Goal: Find contact information: Find contact information

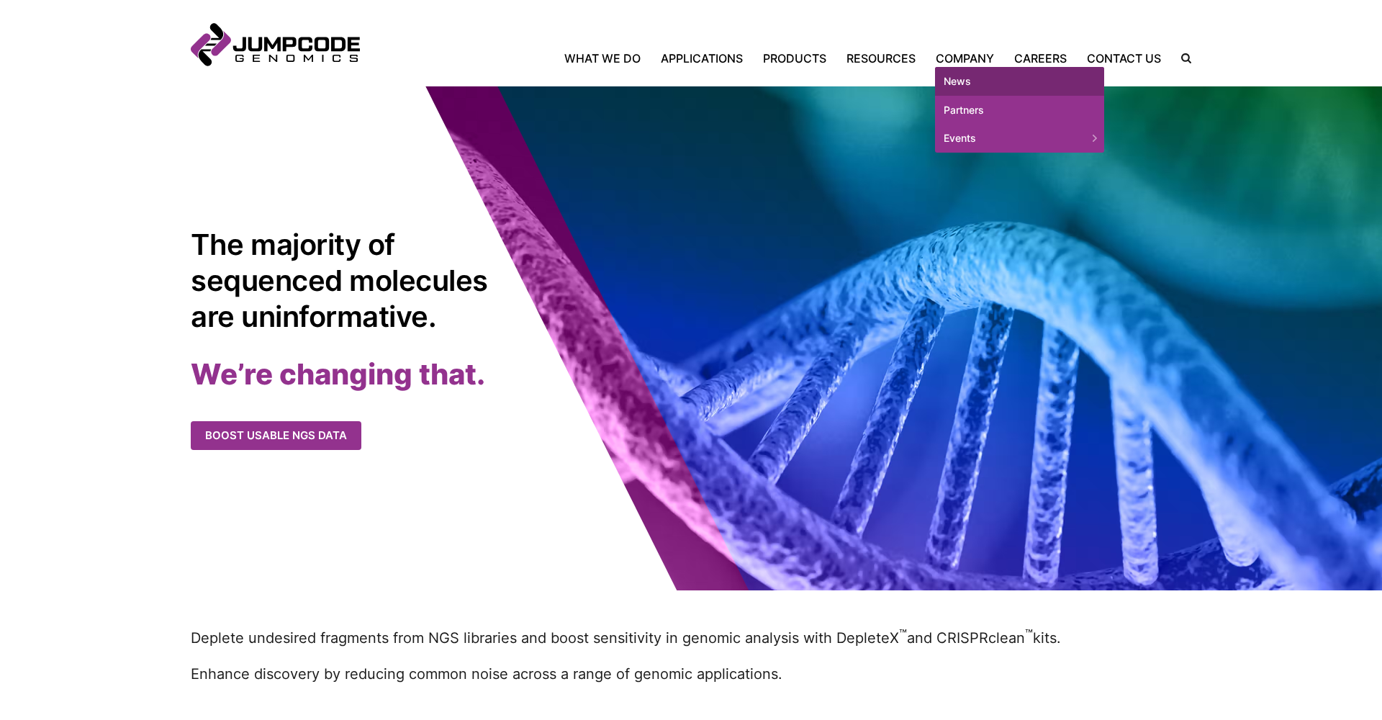
click at [960, 81] on link "News" at bounding box center [1019, 81] width 169 height 29
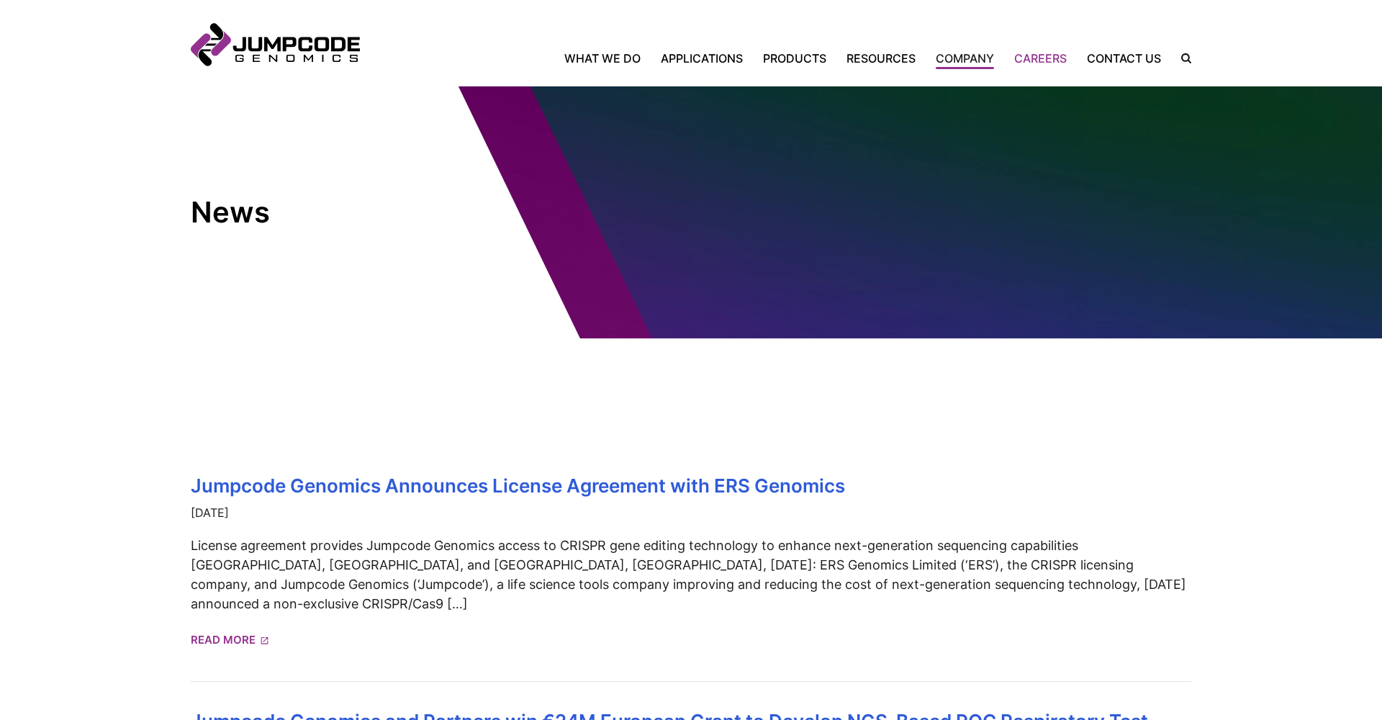
click at [1055, 58] on link "Careers" at bounding box center [1040, 58] width 73 height 17
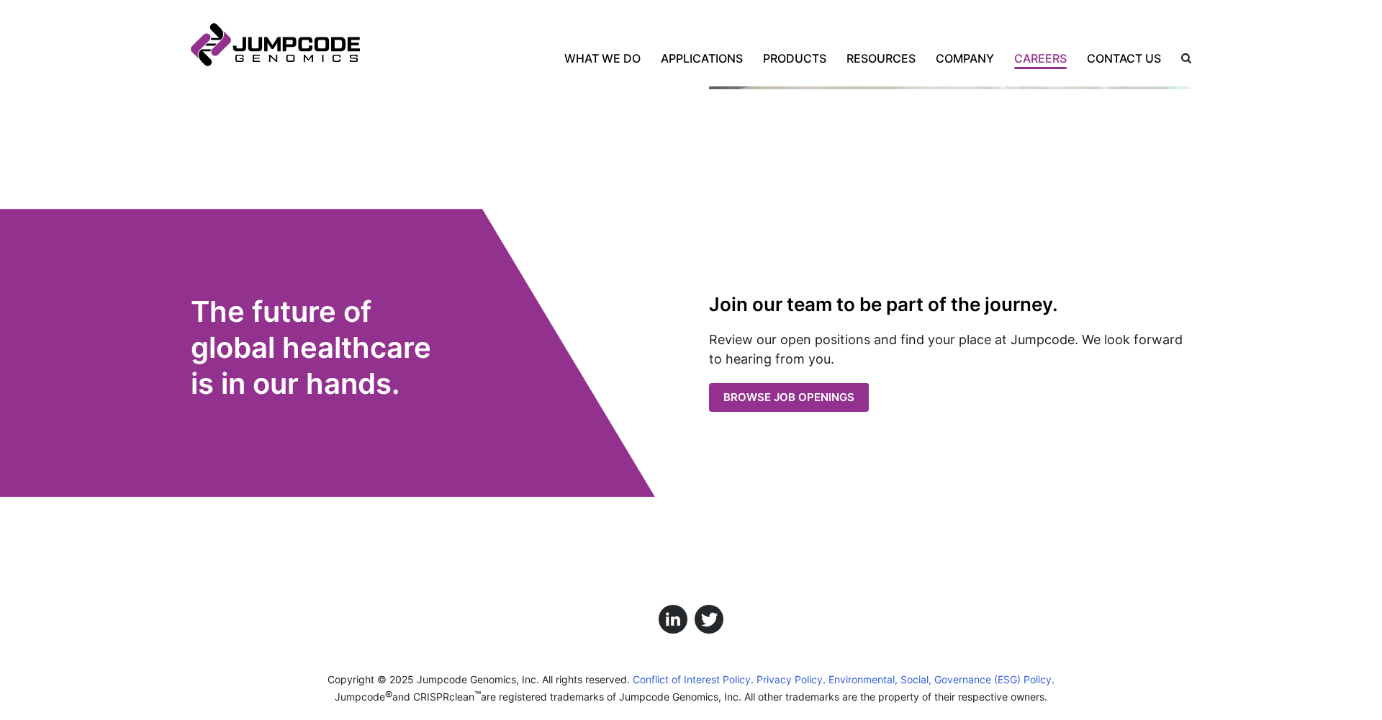
scroll to position [2745, 0]
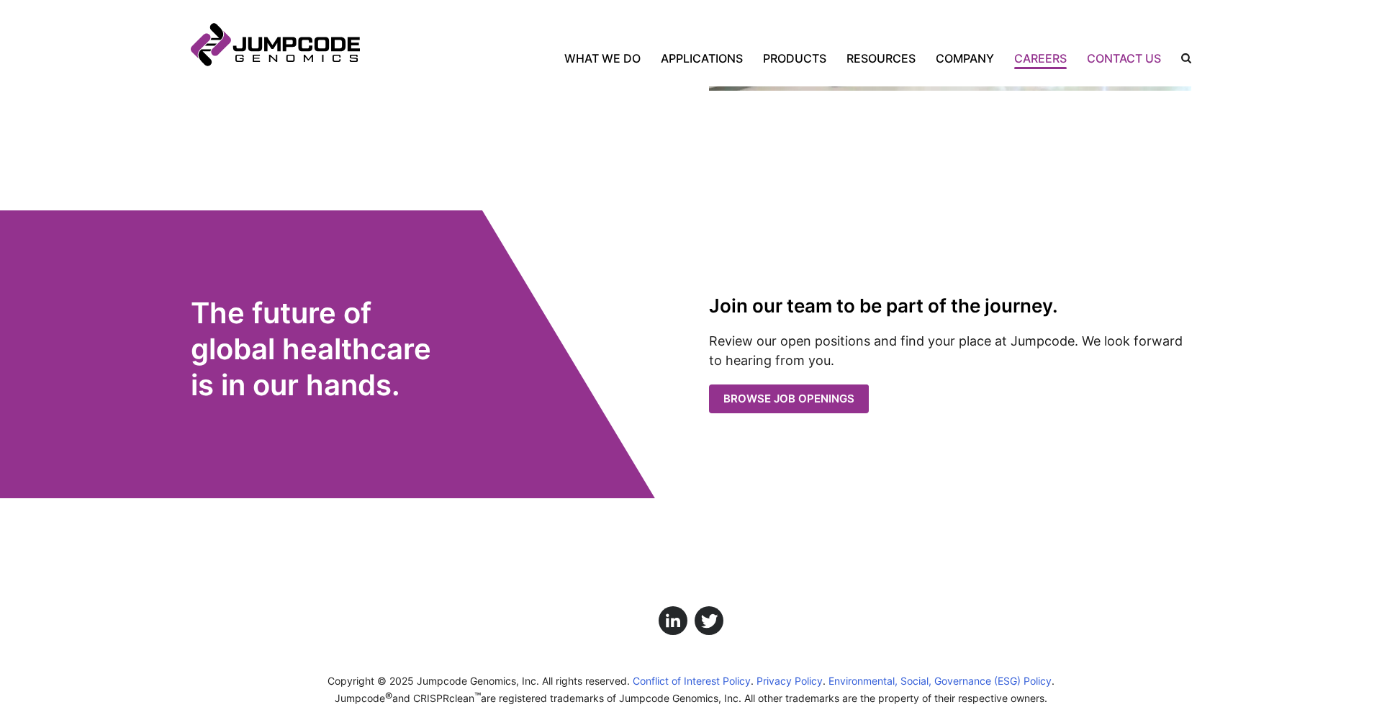
click at [1102, 53] on link "Contact Us" at bounding box center [1124, 58] width 94 height 17
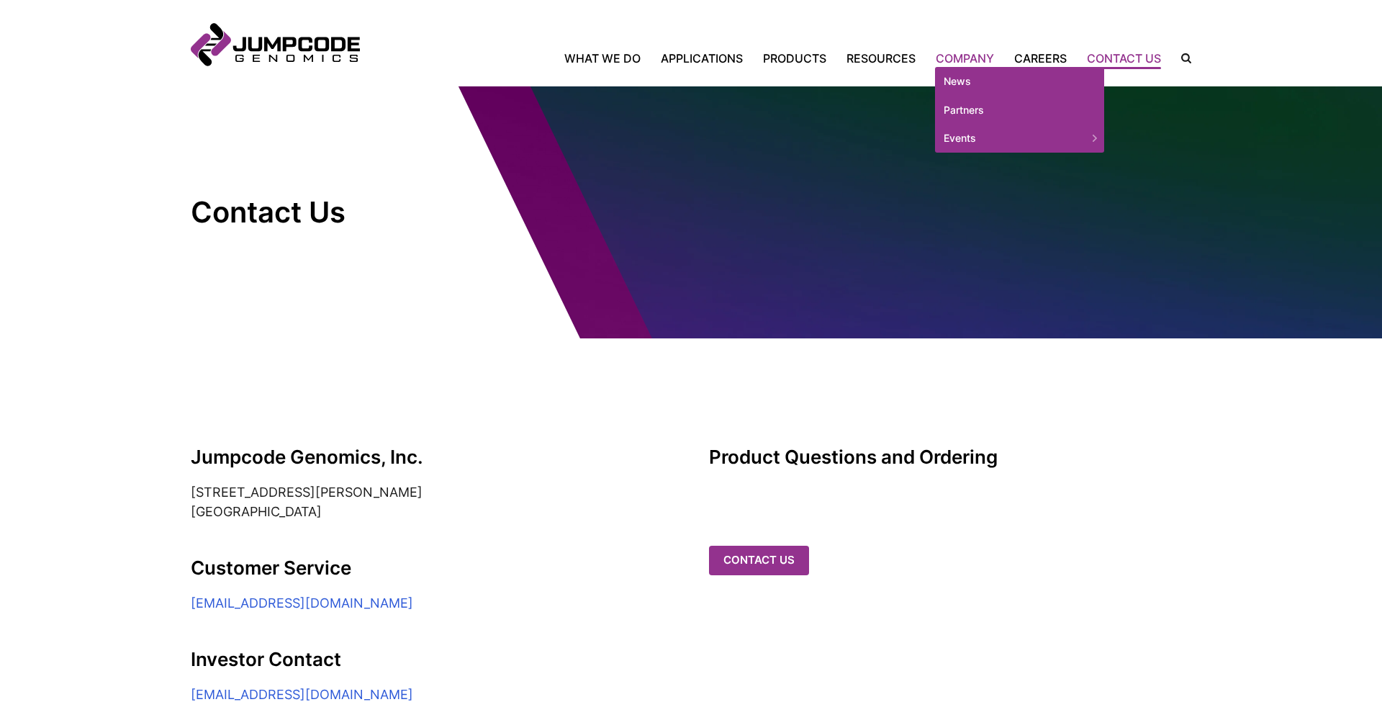
click at [962, 54] on link "Company" at bounding box center [964, 58] width 78 height 17
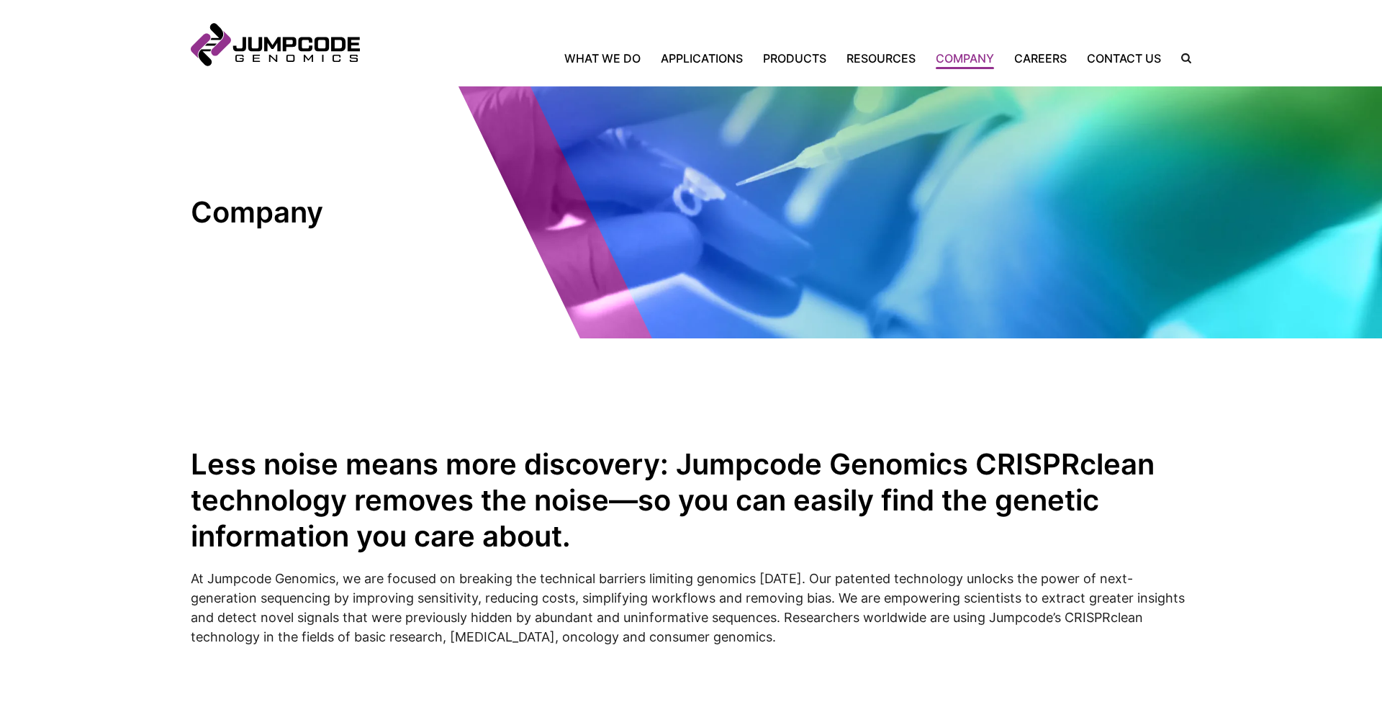
click at [874, 120] on img at bounding box center [691, 212] width 1382 height 252
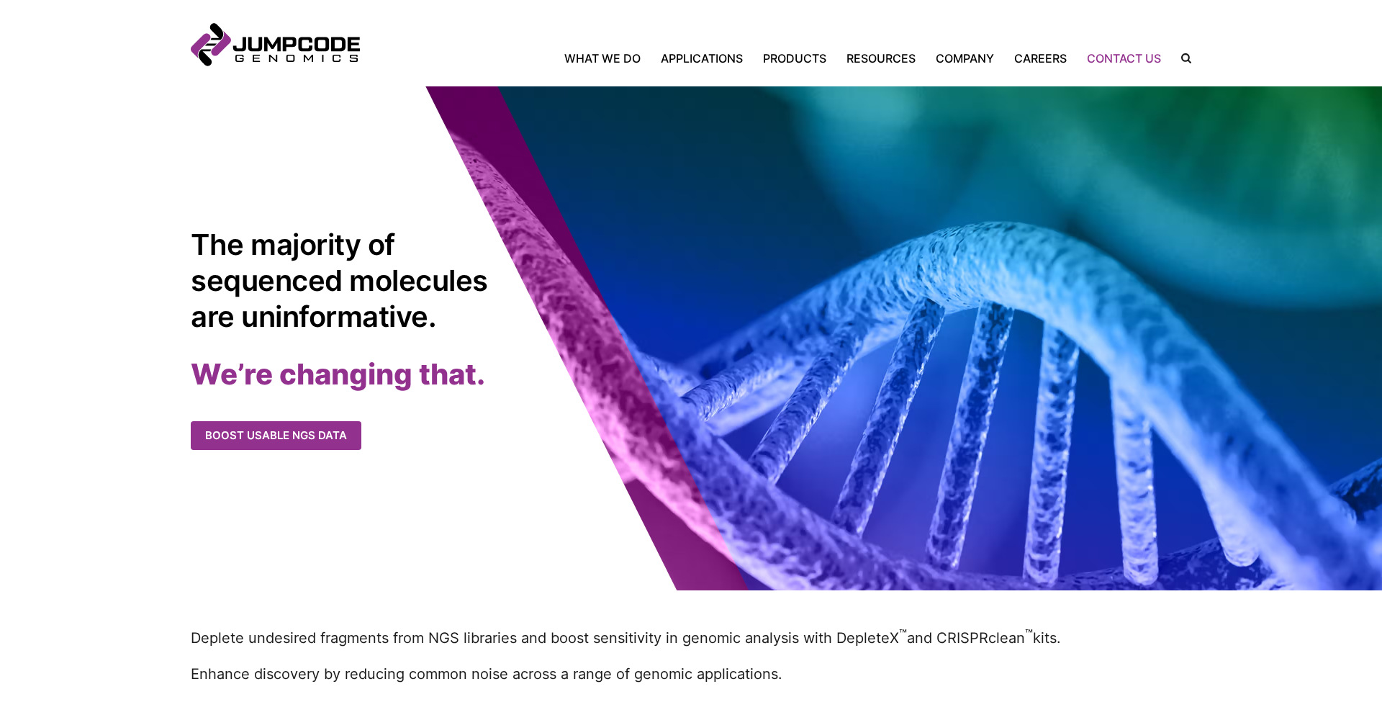
click at [1142, 53] on link "Contact Us" at bounding box center [1124, 58] width 94 height 17
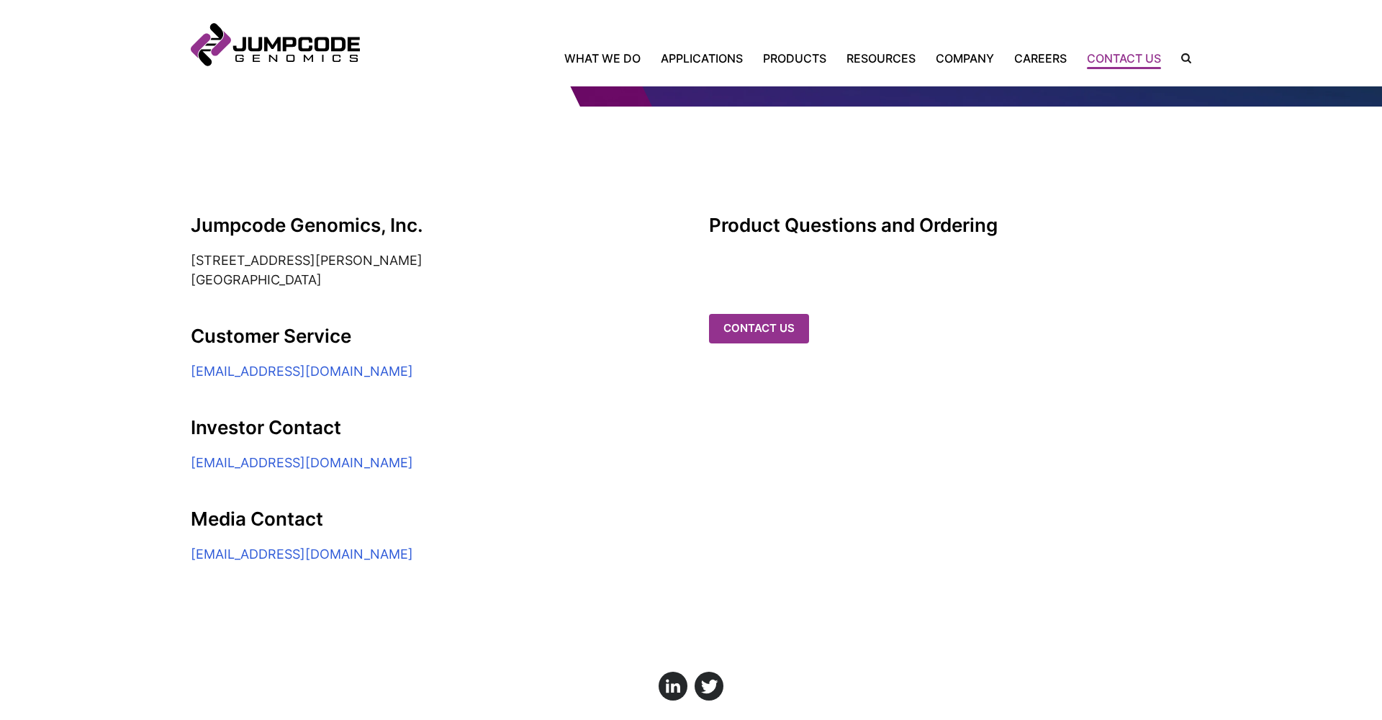
scroll to position [233, 0]
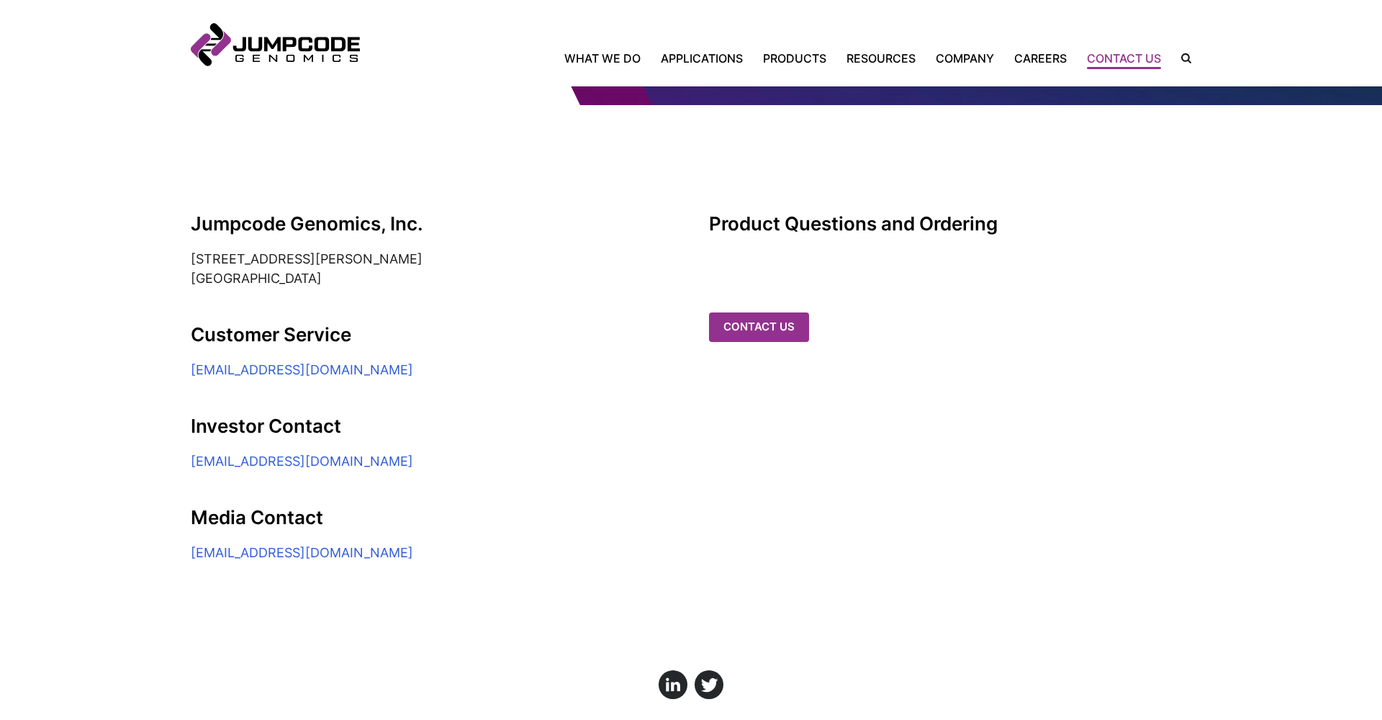
drag, startPoint x: 466, startPoint y: 368, endPoint x: 173, endPoint y: 369, distance: 292.9
click at [173, 369] on section "Jumpcode Genomics, Inc. 6330 Nancy Ridge Drive, Suite 104 San Diego, CA 92121 C…" at bounding box center [691, 333] width 1382 height 457
copy link "customerservice@jumpcodegenomics.com"
click at [595, 354] on simple-column "Jumpcode Genomics, Inc. 6330 Nancy Ridge Drive, Suite 104 San Diego, CA 92121 C…" at bounding box center [432, 387] width 482 height 349
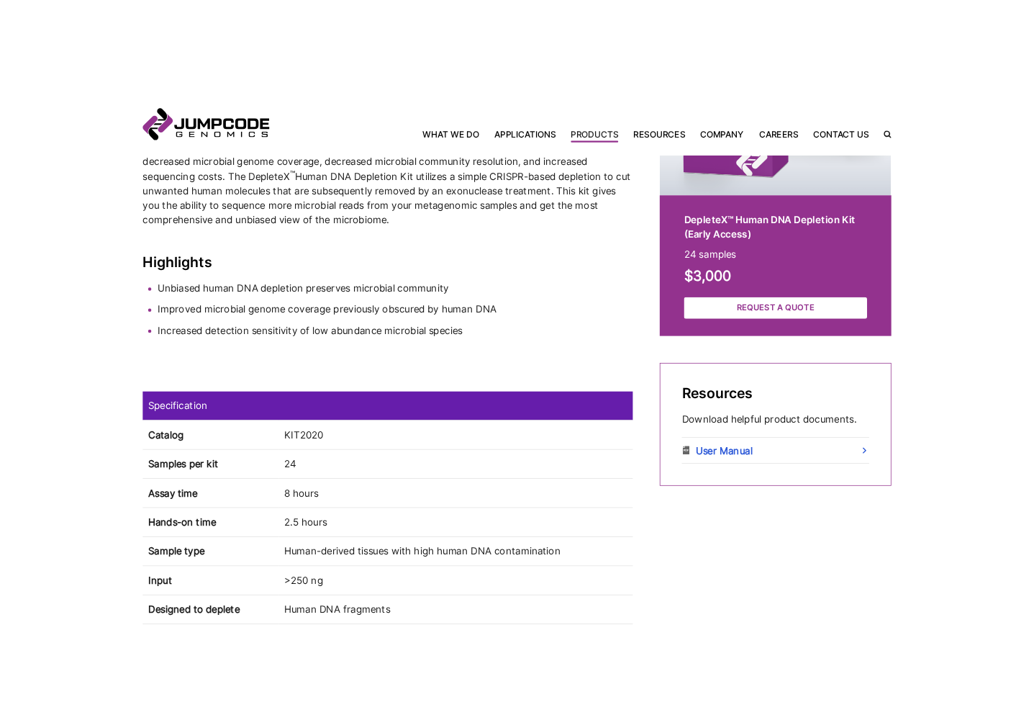
scroll to position [542, 0]
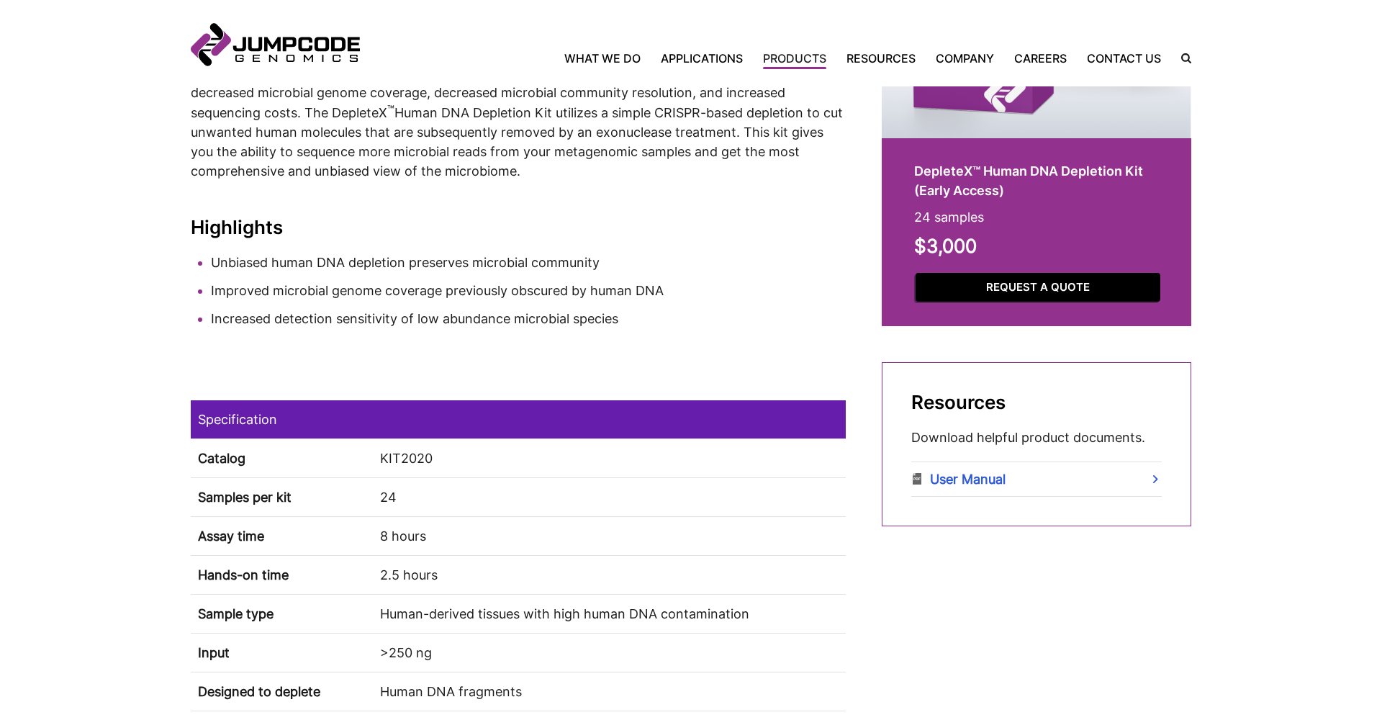
click at [959, 290] on link "Request a Quote" at bounding box center [1037, 288] width 245 height 30
